Goal: Information Seeking & Learning: Learn about a topic

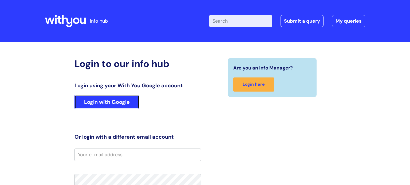
click at [109, 102] on link "Login with Google" at bounding box center [106, 102] width 65 height 14
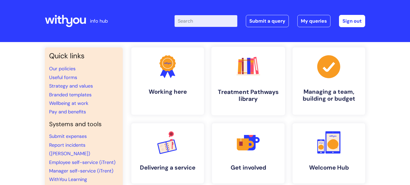
click at [247, 85] on link ".cls-1{fill:#f89b22;}.cls-1,.cls-2,.cls-3,.cls-4,.cls-5,.cls-6,.cls-7{stroke-wi…" at bounding box center [248, 81] width 74 height 69
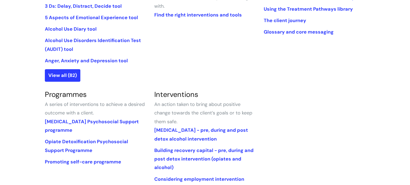
scroll to position [182, 0]
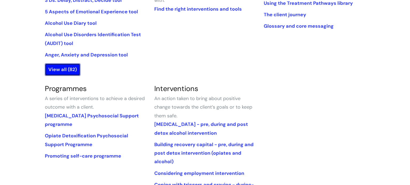
click at [61, 74] on link "View all (82)" at bounding box center [62, 69] width 35 height 12
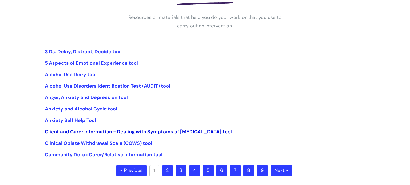
scroll to position [99, 0]
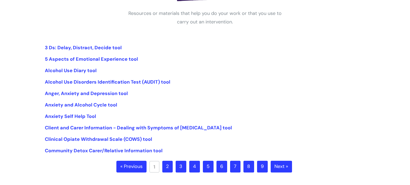
click at [165, 165] on link "2" at bounding box center [167, 167] width 10 height 12
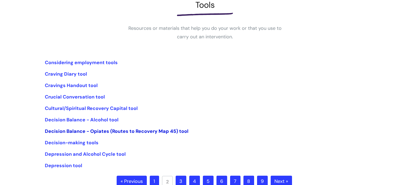
scroll to position [88, 0]
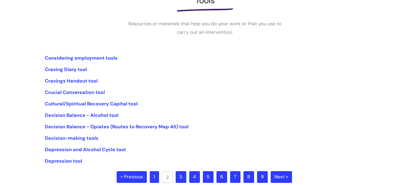
click at [181, 180] on link "3" at bounding box center [180, 177] width 11 height 12
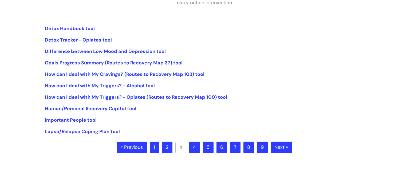
scroll to position [122, 0]
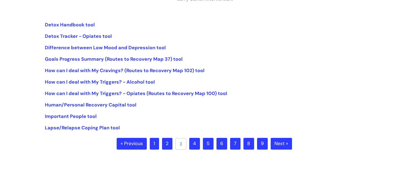
click at [194, 142] on link "4" at bounding box center [194, 144] width 11 height 12
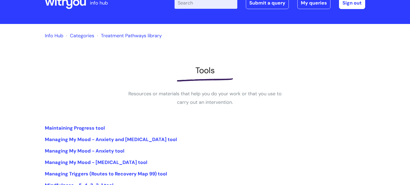
scroll to position [22, 0]
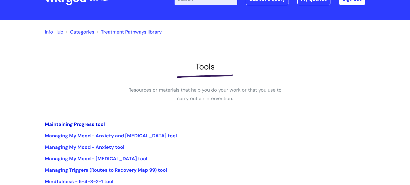
click at [84, 125] on link "Maintaining Progress tool" at bounding box center [75, 124] width 60 height 6
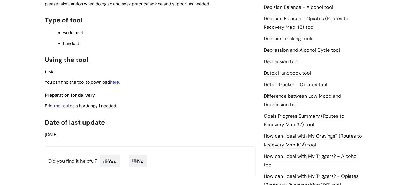
scroll to position [274, 0]
click at [119, 83] on link "here" at bounding box center [114, 82] width 9 height 6
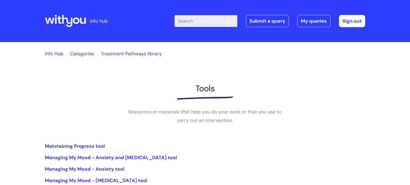
scroll to position [22, 0]
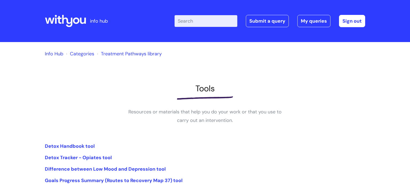
scroll to position [121, 0]
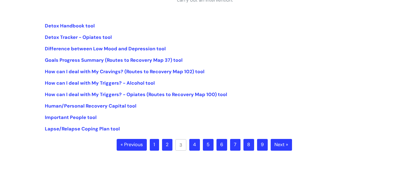
click at [196, 147] on link "4" at bounding box center [194, 145] width 11 height 12
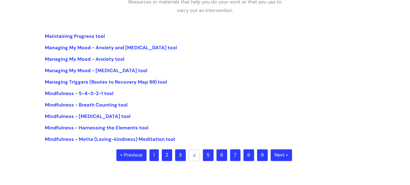
scroll to position [125, 0]
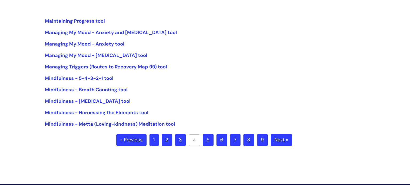
click at [210, 142] on link "5" at bounding box center [208, 140] width 11 height 12
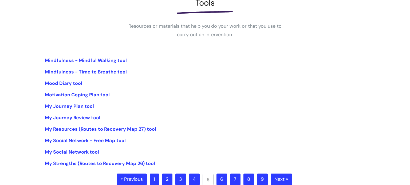
scroll to position [86, 0]
click at [220, 177] on link "6" at bounding box center [221, 180] width 11 height 12
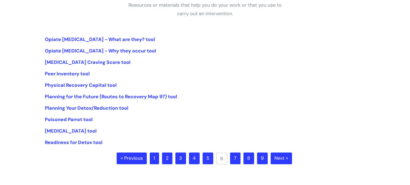
scroll to position [117, 0]
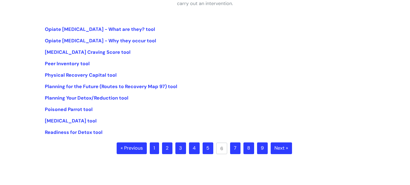
click at [236, 151] on link "7" at bounding box center [235, 149] width 10 height 12
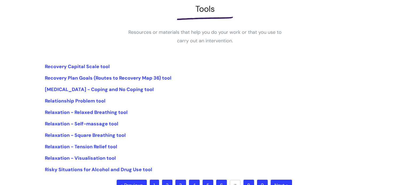
scroll to position [83, 0]
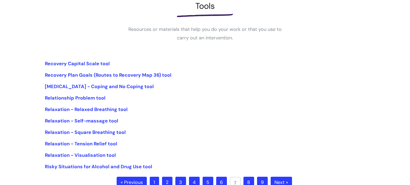
click at [250, 180] on link "8" at bounding box center [248, 183] width 11 height 12
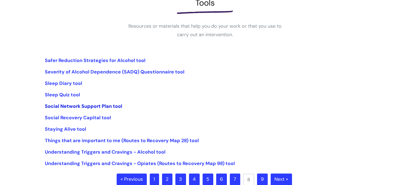
scroll to position [98, 0]
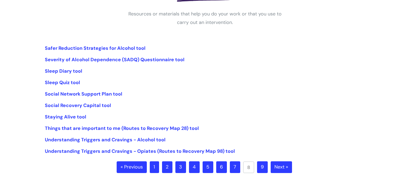
click at [259, 167] on link "9" at bounding box center [262, 168] width 11 height 12
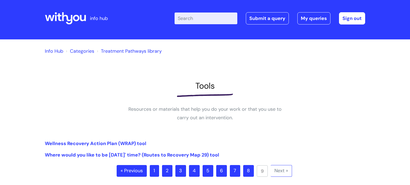
scroll to position [5, 0]
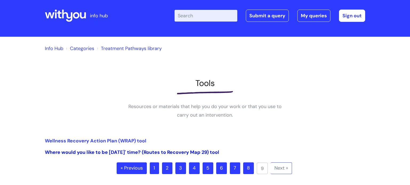
click at [75, 154] on link "Where would you like to be [DATE]' time? (Routes to Recovery Map 29) tool" at bounding box center [132, 152] width 174 height 6
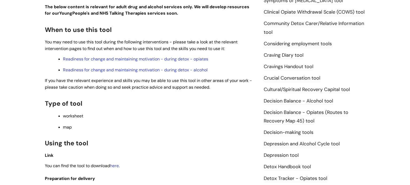
scroll to position [180, 0]
click at [116, 166] on link "here" at bounding box center [114, 166] width 9 height 6
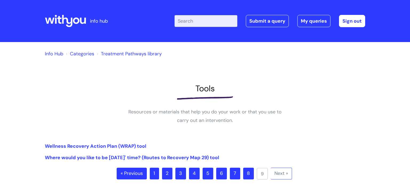
scroll to position [5, 0]
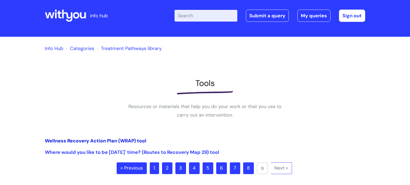
click at [100, 143] on link "Wellness Recovery Action Plan (WRAP) tool" at bounding box center [95, 141] width 101 height 6
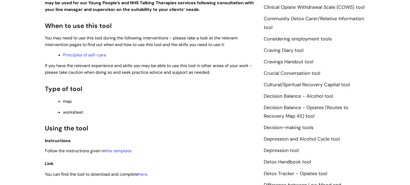
scroll to position [188, 0]
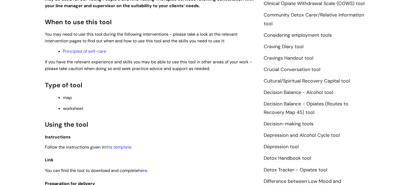
click at [147, 173] on link "here" at bounding box center [142, 171] width 9 height 6
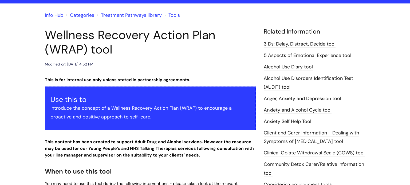
scroll to position [0, 0]
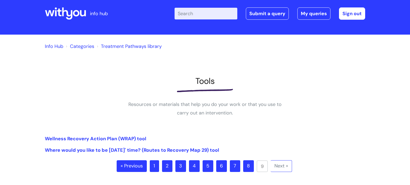
scroll to position [8, 0]
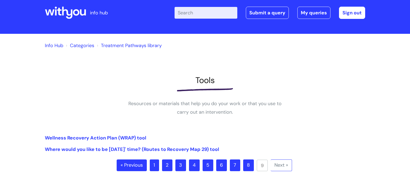
click at [221, 167] on link "6" at bounding box center [221, 166] width 11 height 12
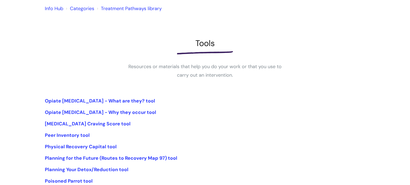
scroll to position [46, 0]
click at [101, 158] on link "Planning for the Future (Routes to Recovery Map 97) tool" at bounding box center [111, 158] width 132 height 6
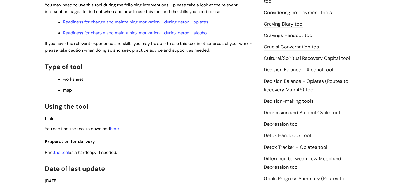
scroll to position [221, 0]
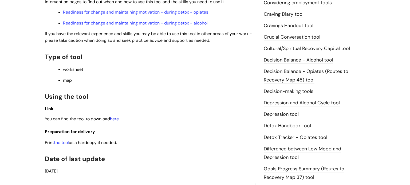
click at [119, 122] on link "here" at bounding box center [114, 119] width 9 height 6
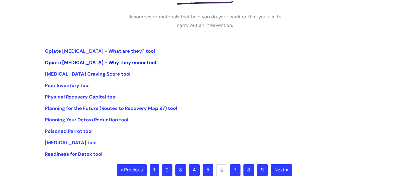
scroll to position [96, 0]
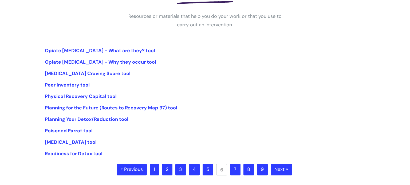
click at [153, 168] on link "1" at bounding box center [154, 170] width 9 height 12
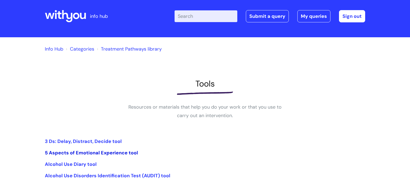
scroll to position [5, 0]
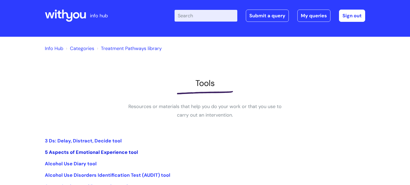
click at [72, 151] on link "5 Aspects of Emotional Experience tool" at bounding box center [91, 152] width 93 height 6
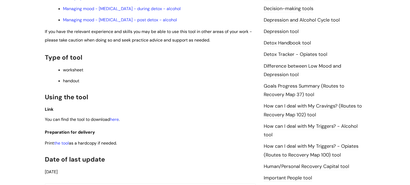
scroll to position [292, 0]
click at [115, 122] on link "here" at bounding box center [114, 120] width 9 height 6
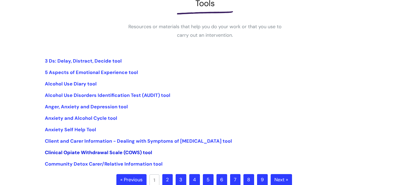
scroll to position [85, 0]
click at [166, 179] on link "2" at bounding box center [167, 180] width 10 height 12
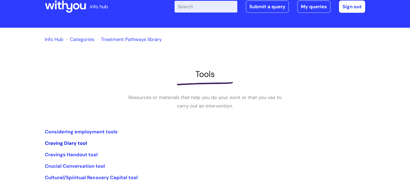
scroll to position [15, 0]
click at [86, 166] on link "Crucial Conversation tool" at bounding box center [75, 166] width 60 height 6
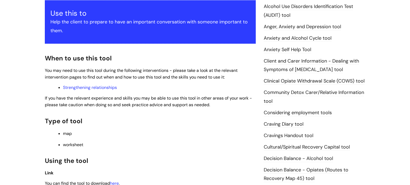
scroll to position [170, 0]
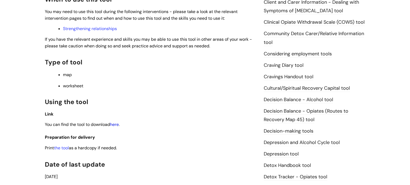
click at [118, 124] on link "here" at bounding box center [114, 125] width 9 height 6
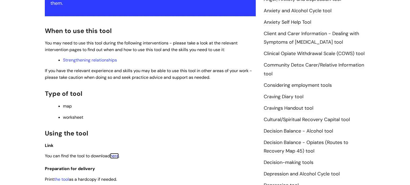
scroll to position [138, 0]
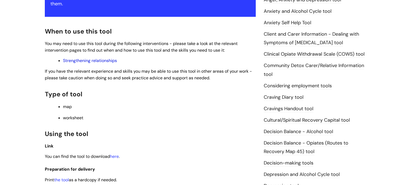
click at [97, 61] on link "Strengthening relationships" at bounding box center [90, 61] width 54 height 6
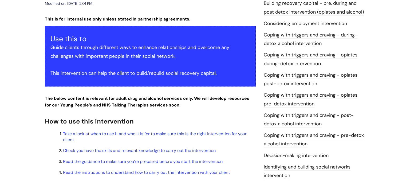
scroll to position [100, 0]
click at [155, 149] on link "Check you have the skills and relevant knowledge to carry out the intervention" at bounding box center [139, 151] width 153 height 6
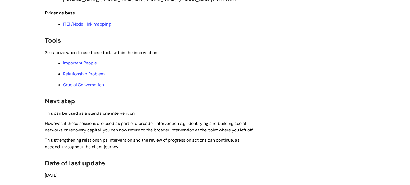
scroll to position [1594, 0]
